Goal: Task Accomplishment & Management: Use online tool/utility

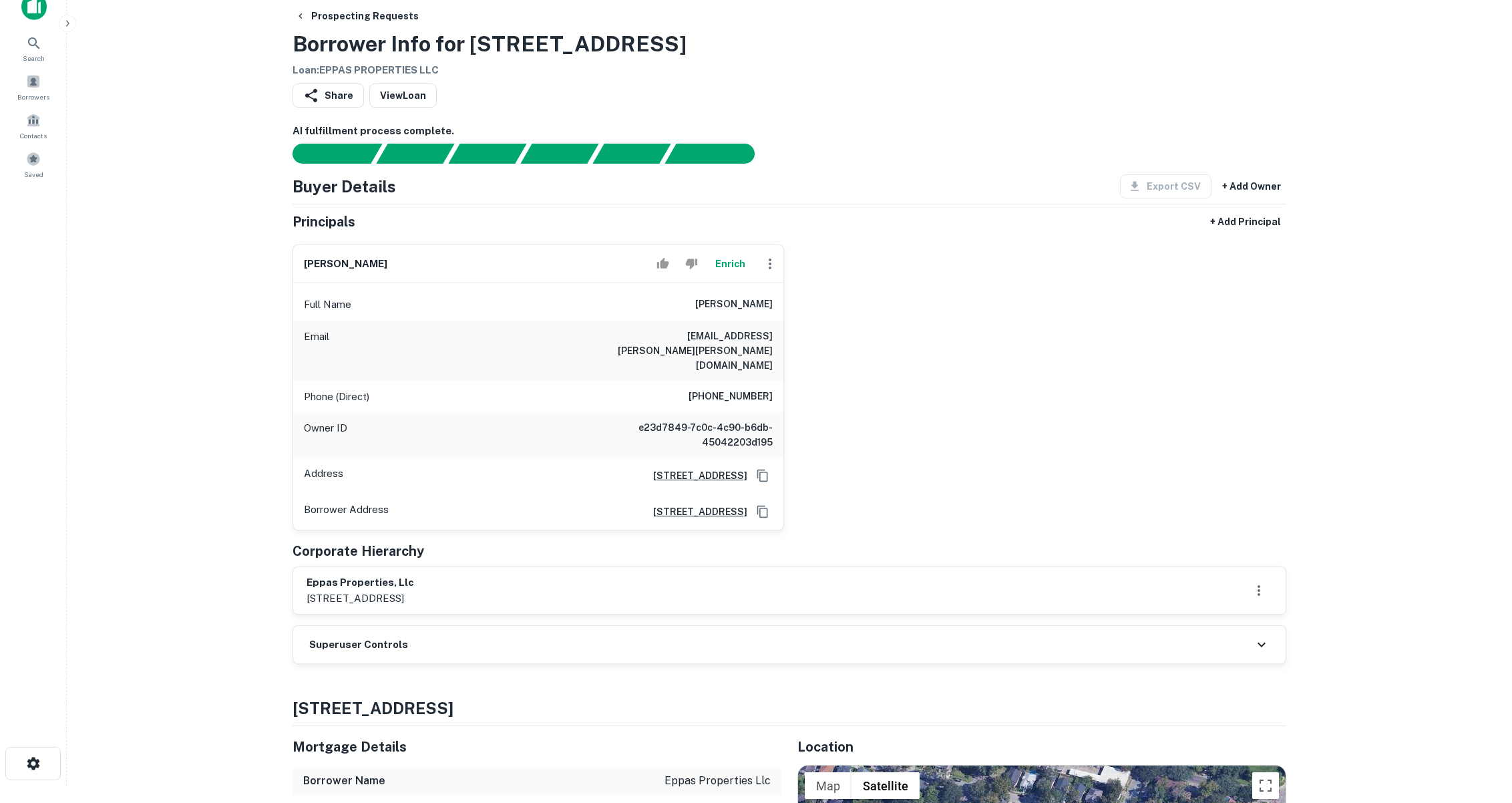
scroll to position [26, 0]
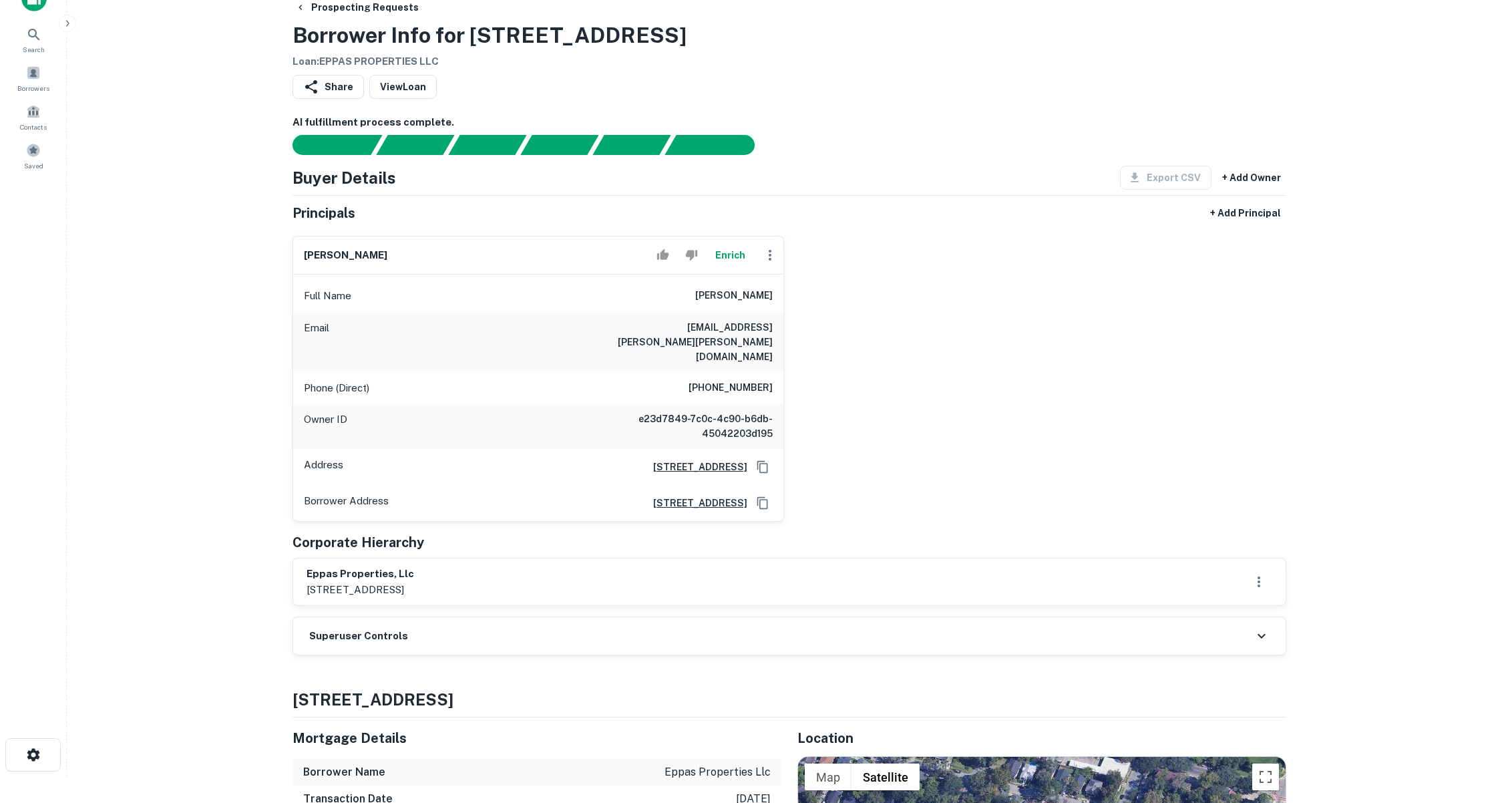
click at [733, 258] on button "Enrich" at bounding box center [729, 255] width 43 height 27
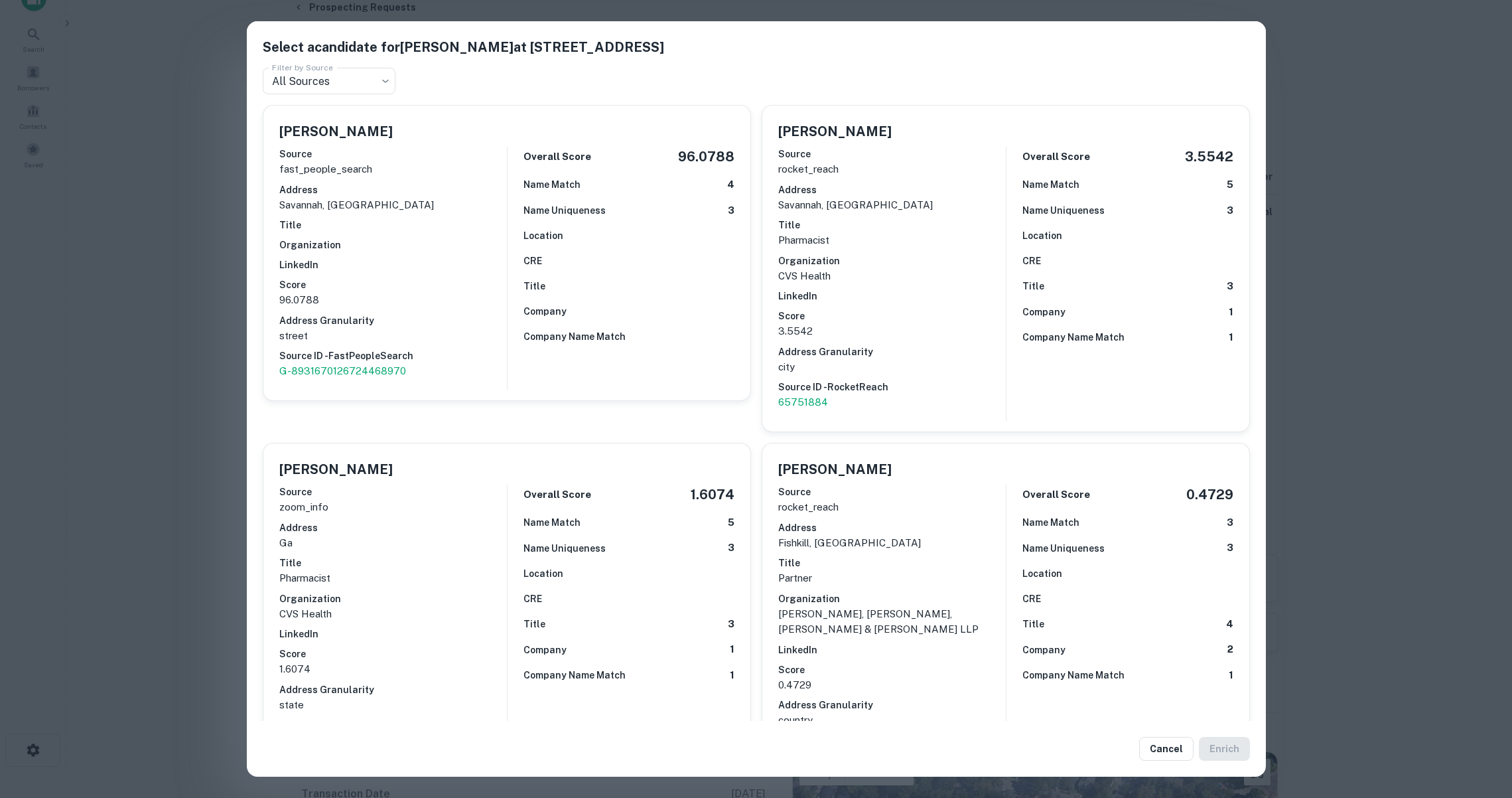
click at [177, 359] on div "Select a candidate for Trent M Sappe at 130 Rose Dhu Way Filter by Source All S…" at bounding box center [756, 399] width 1512 height 798
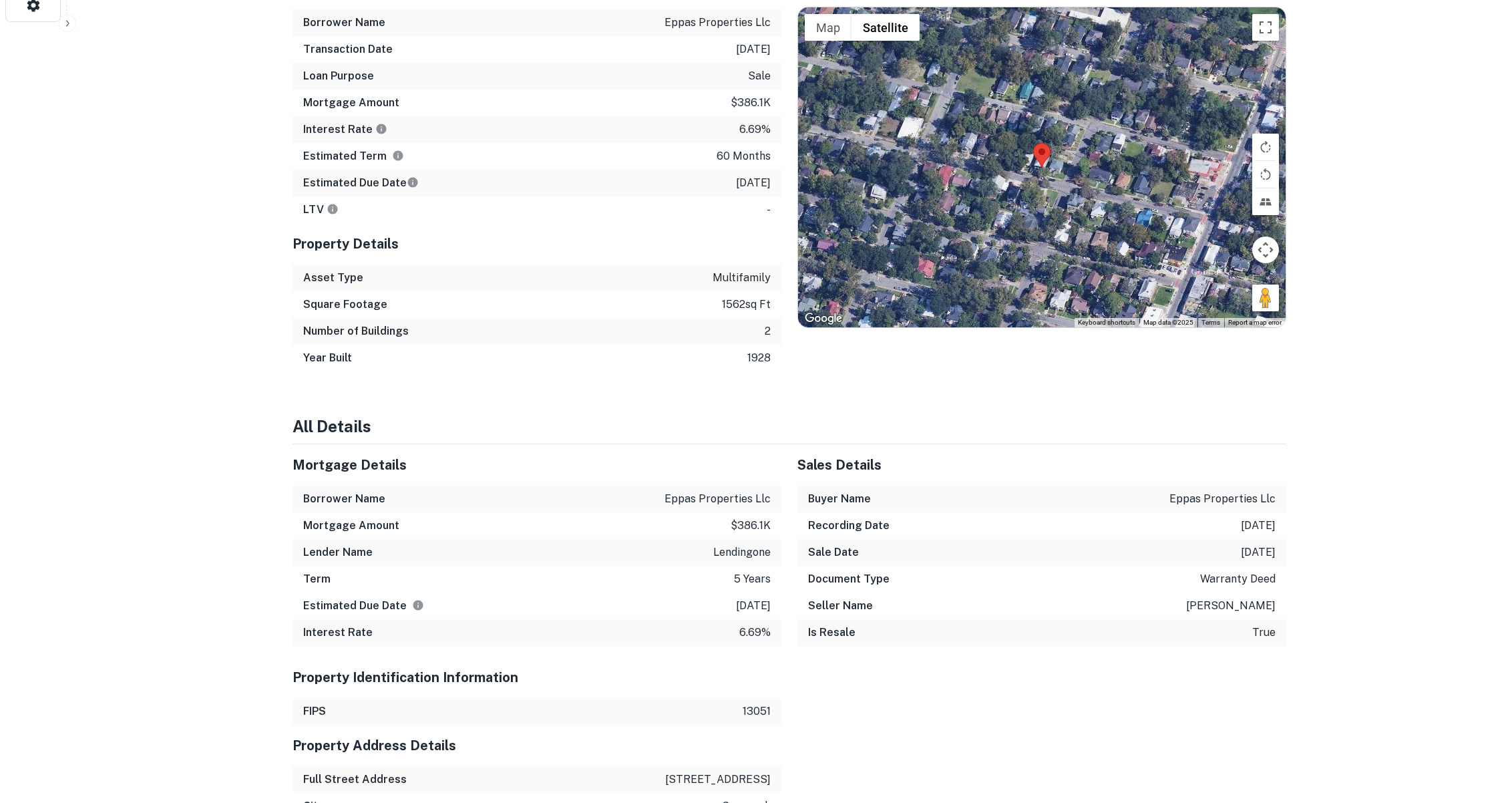
scroll to position [0, 0]
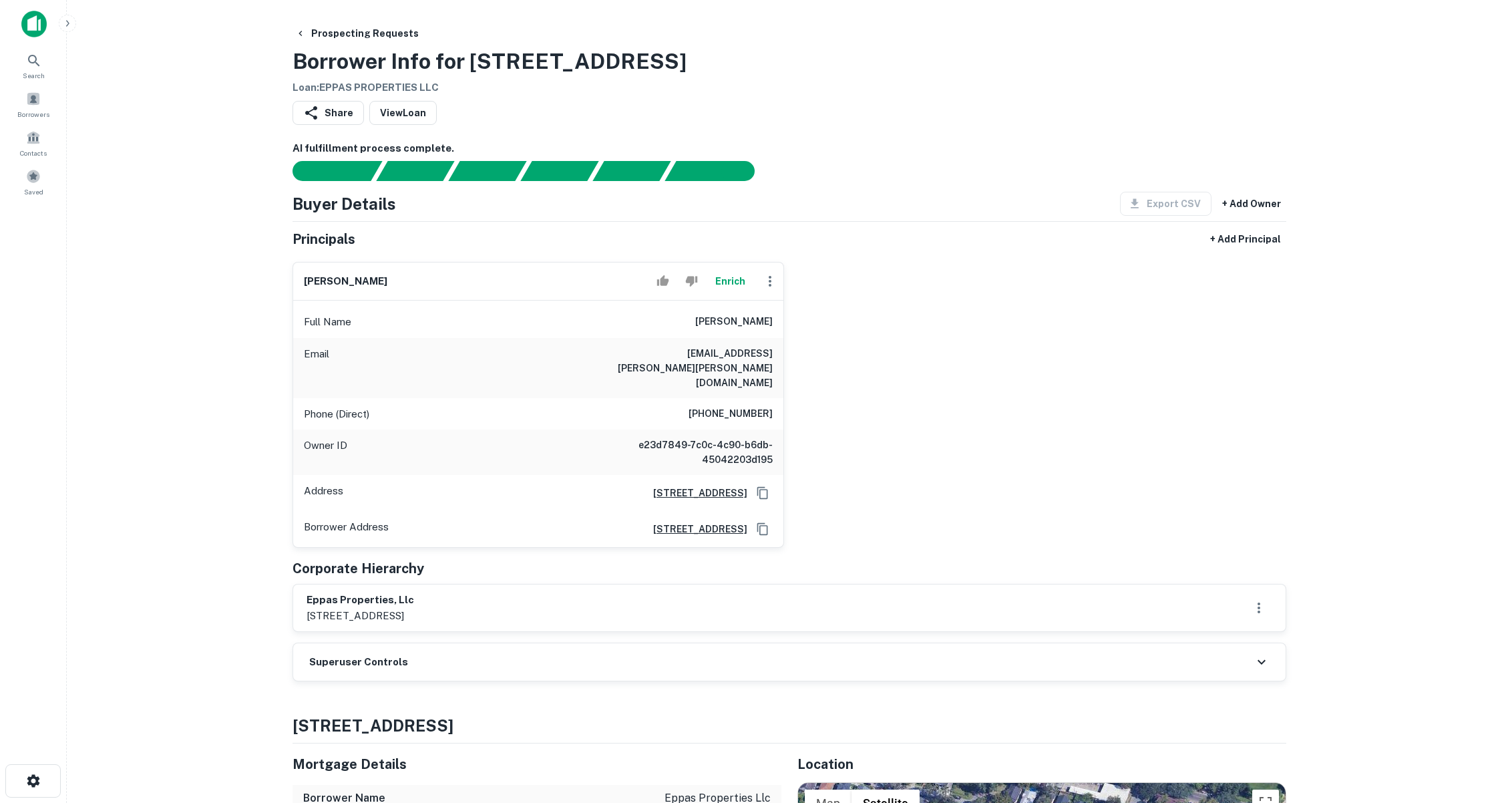
click at [191, 371] on main "Prospecting Requests Borrower Info for 924 E 39th St Loan : EPPAS PROPERTIES LL…" at bounding box center [790, 401] width 1445 height 803
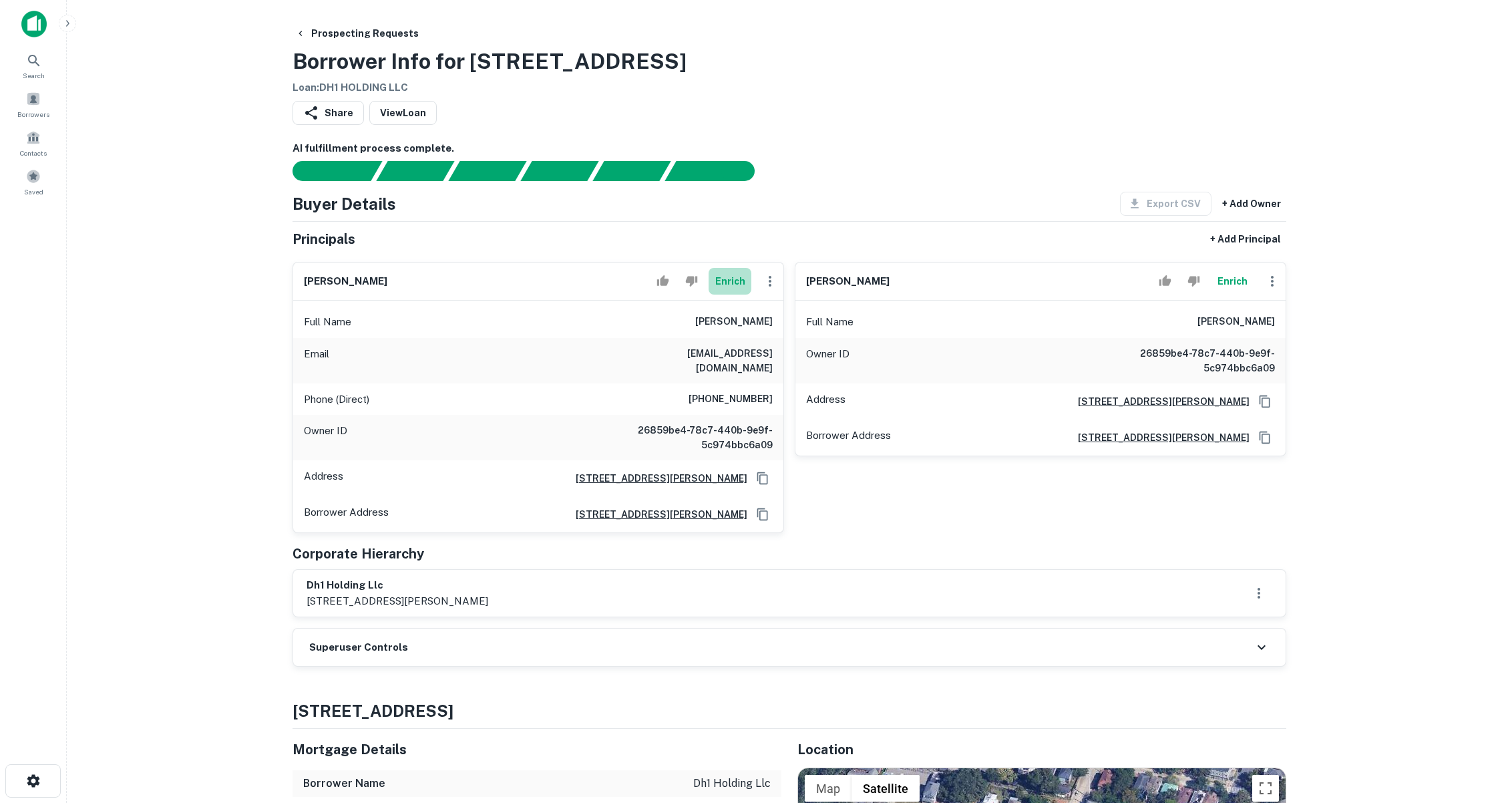
click at [738, 280] on button "Enrich" at bounding box center [729, 281] width 43 height 27
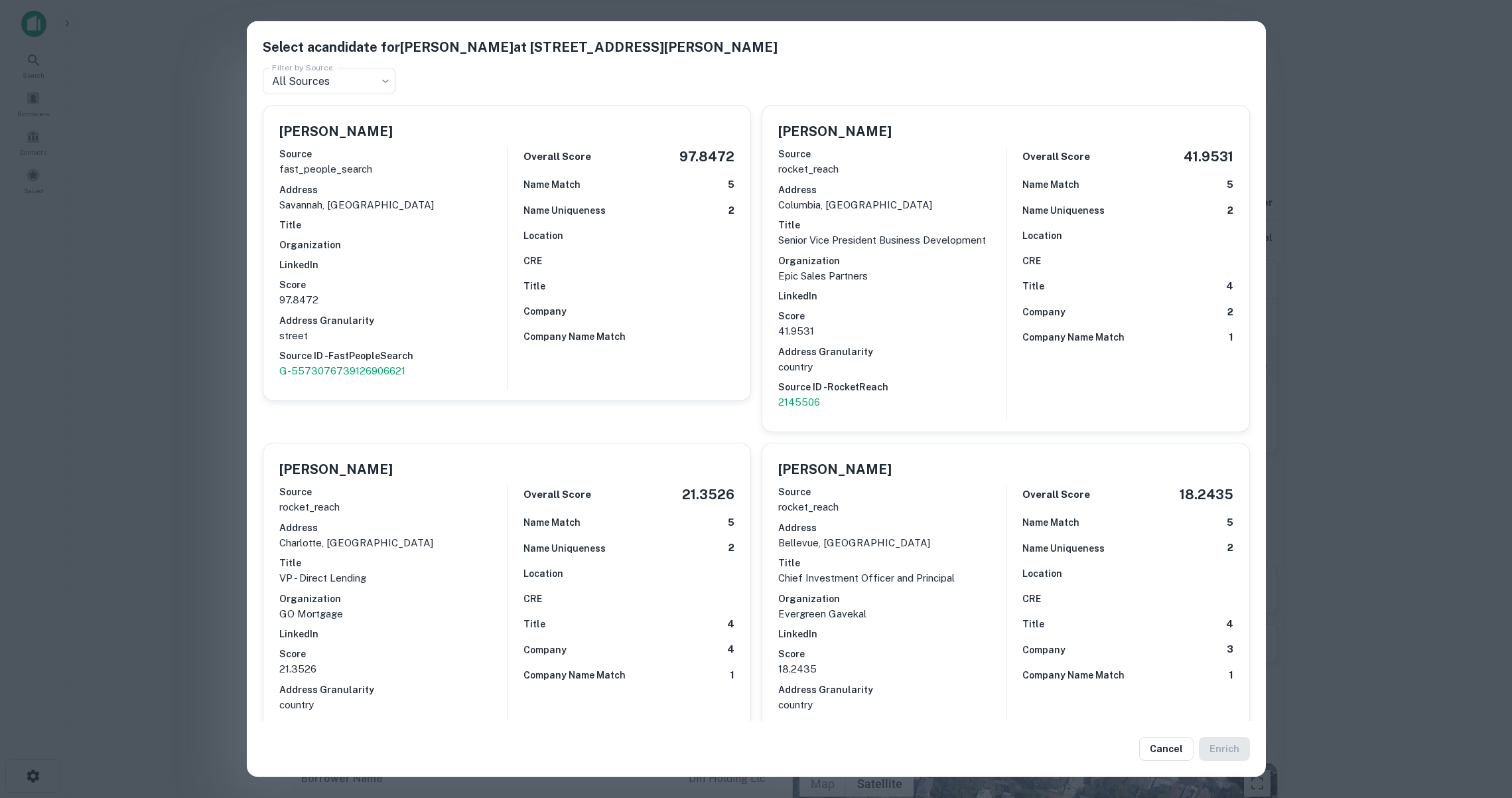
click at [1399, 293] on div "Select a candidate for David Hay at 501 Buckhalter Rd Filter by Source All Sour…" at bounding box center [756, 399] width 1512 height 798
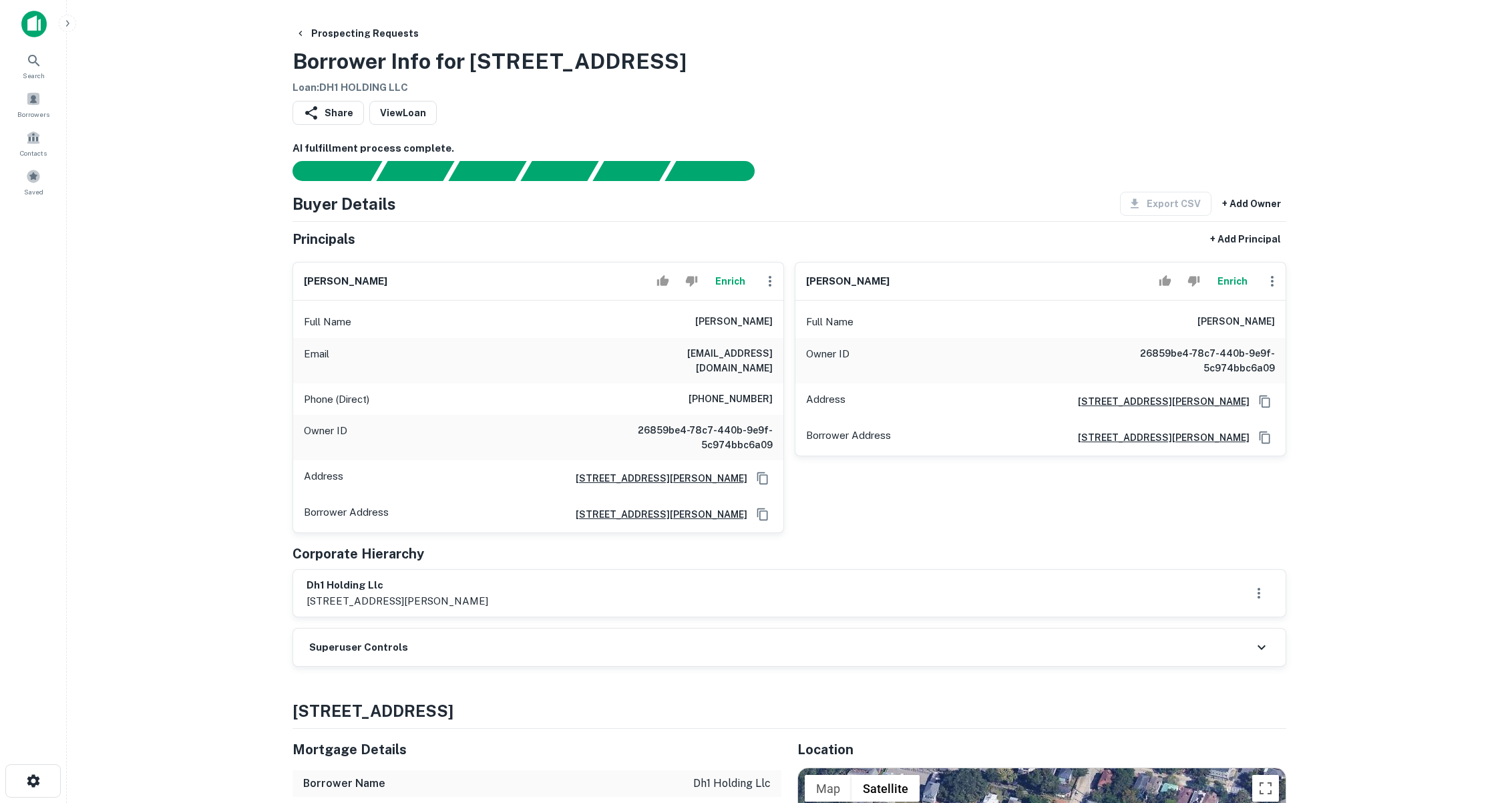
click at [1389, 355] on main "Prospecting Requests Borrower Info for 2602 Jefferson St Loan : DH1 HOLDING LLC…" at bounding box center [790, 401] width 1445 height 803
